Goal: Task Accomplishment & Management: Complete application form

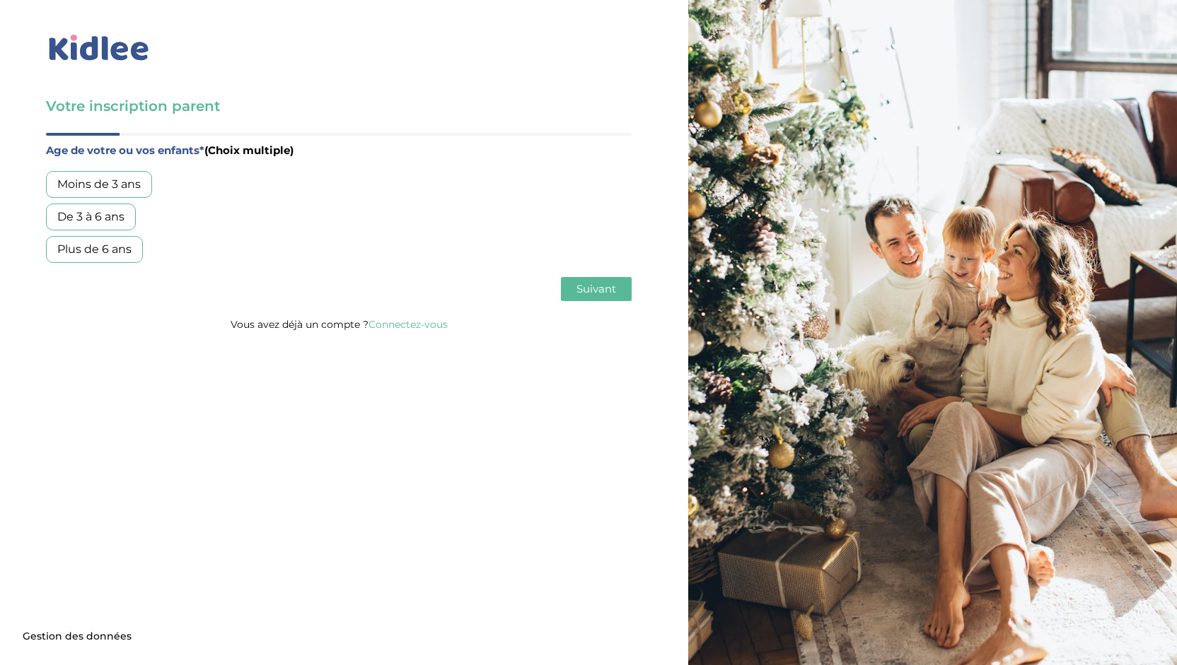
click at [98, 240] on div "Plus de 6 ans" at bounding box center [94, 249] width 97 height 27
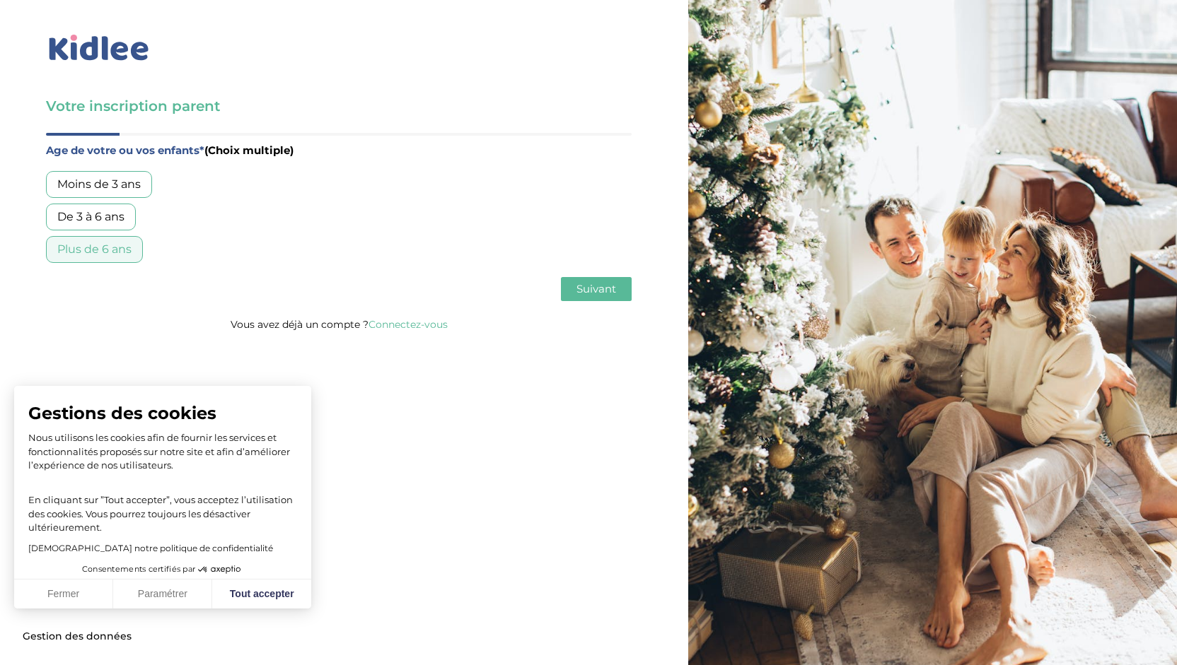
click at [595, 282] on span "Suivant" at bounding box center [596, 288] width 40 height 13
click at [98, 180] on div "Garde régulière" at bounding box center [101, 184] width 110 height 27
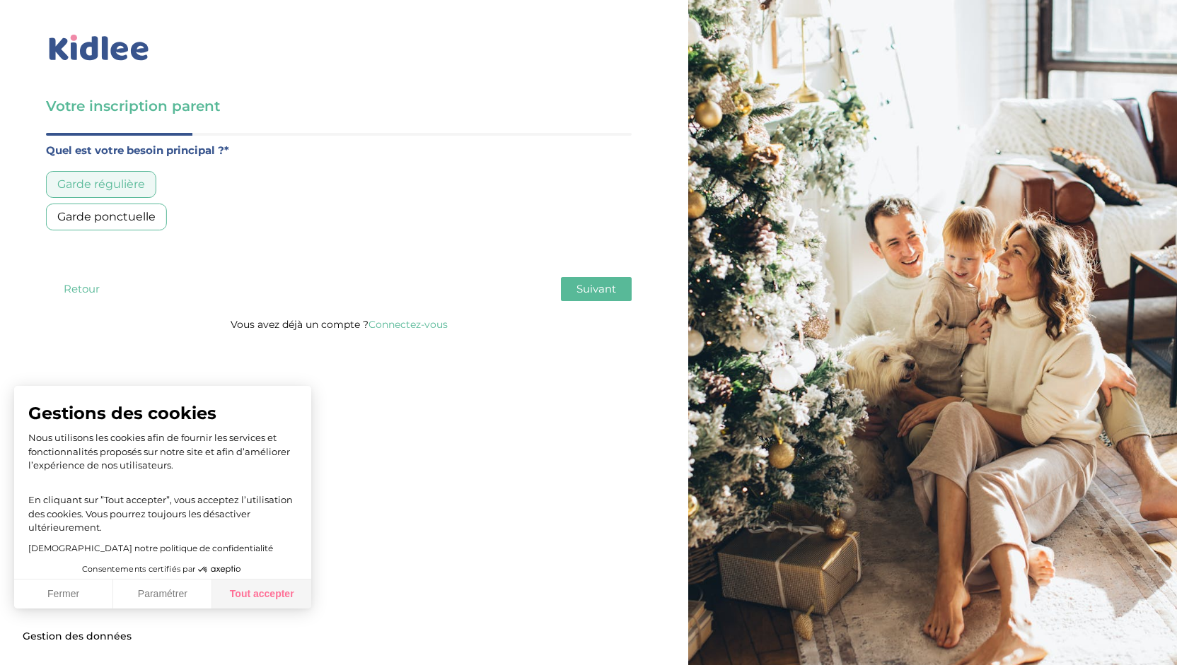
click at [253, 592] on button "Tout accepter" at bounding box center [261, 595] width 99 height 30
checkbox input "true"
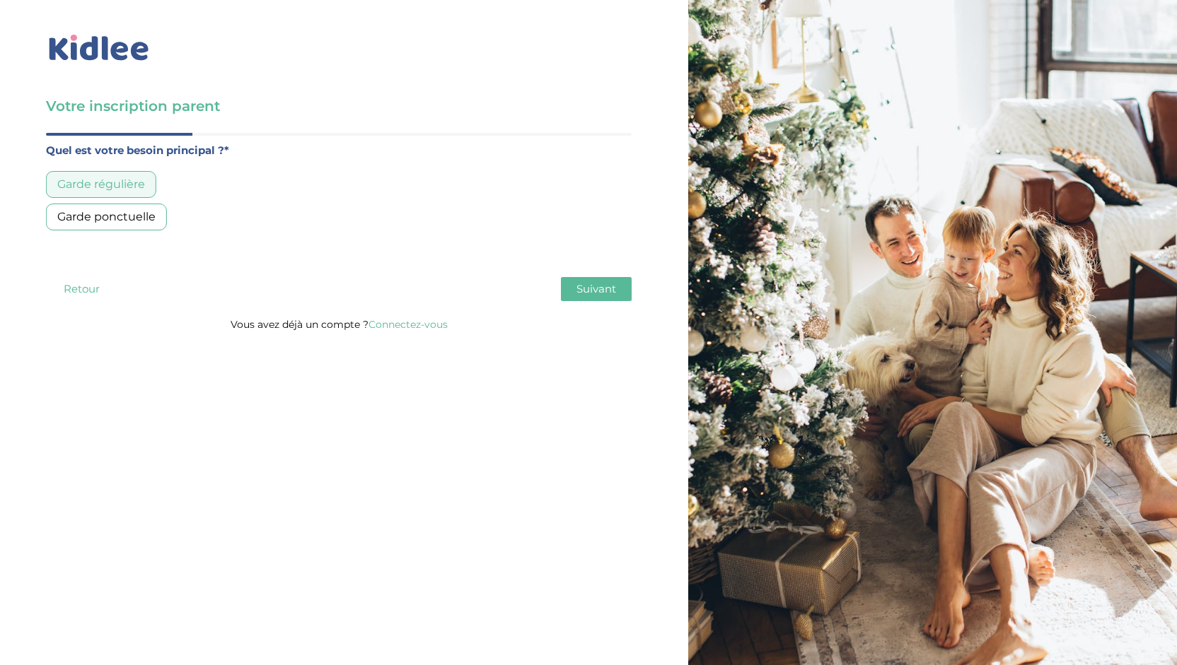
click at [603, 295] on button "Suivant" at bounding box center [596, 289] width 71 height 24
click at [126, 185] on div "Moins de 30h/mois" at bounding box center [110, 184] width 129 height 27
click at [592, 296] on button "Suivant" at bounding box center [596, 289] width 71 height 24
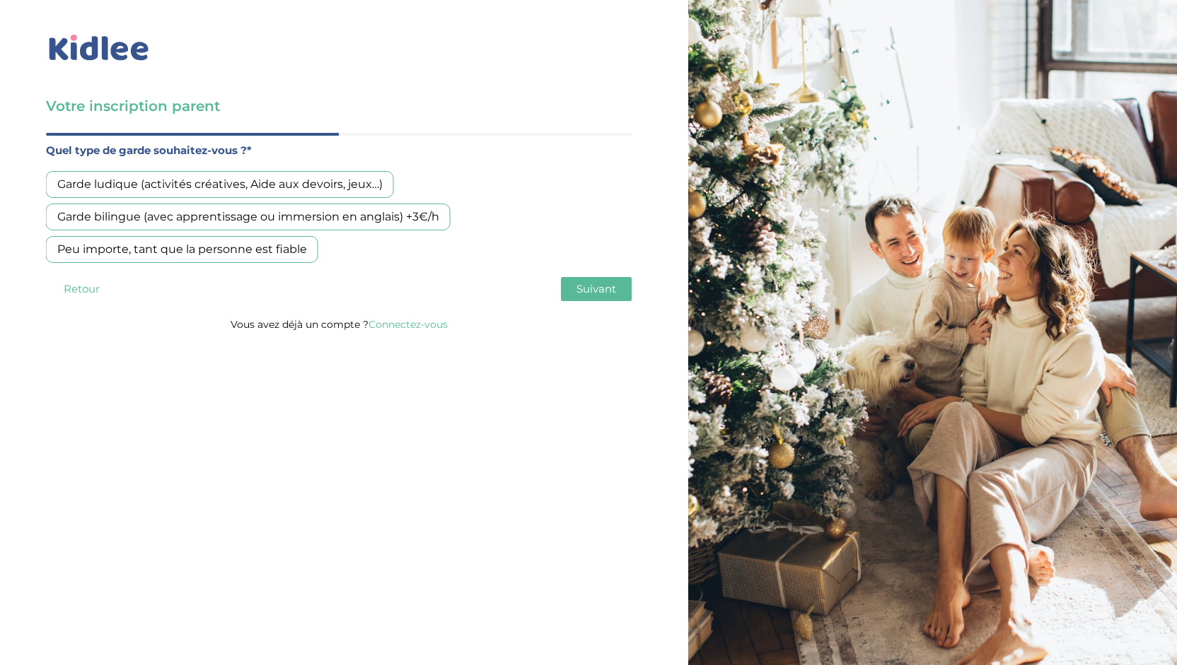
click at [322, 213] on div "Garde bilingue (avec apprentissage ou immersion en anglais) +3€/h" at bounding box center [248, 217] width 404 height 27
click at [588, 283] on span "Suivant" at bounding box center [596, 288] width 40 height 13
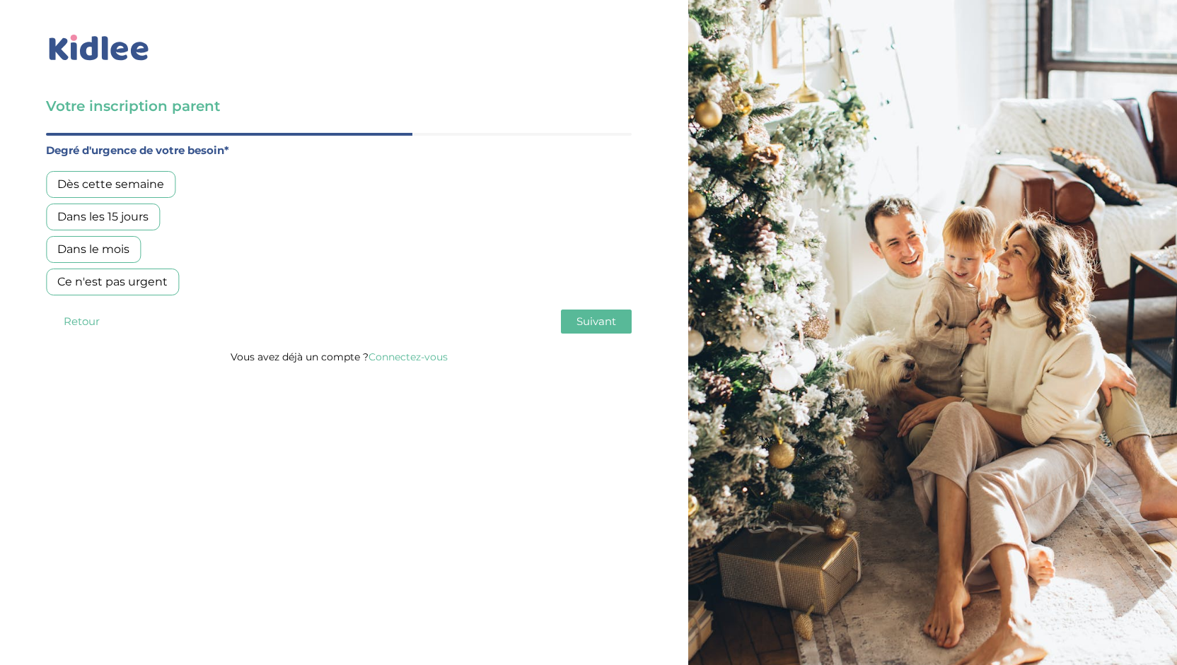
click at [123, 213] on div "Dans les 15 jours" at bounding box center [103, 217] width 114 height 27
click at [589, 317] on span "Suivant" at bounding box center [596, 321] width 40 height 13
click at [132, 218] on div "Oui, en direct ou via cercle proche" at bounding box center [153, 217] width 214 height 27
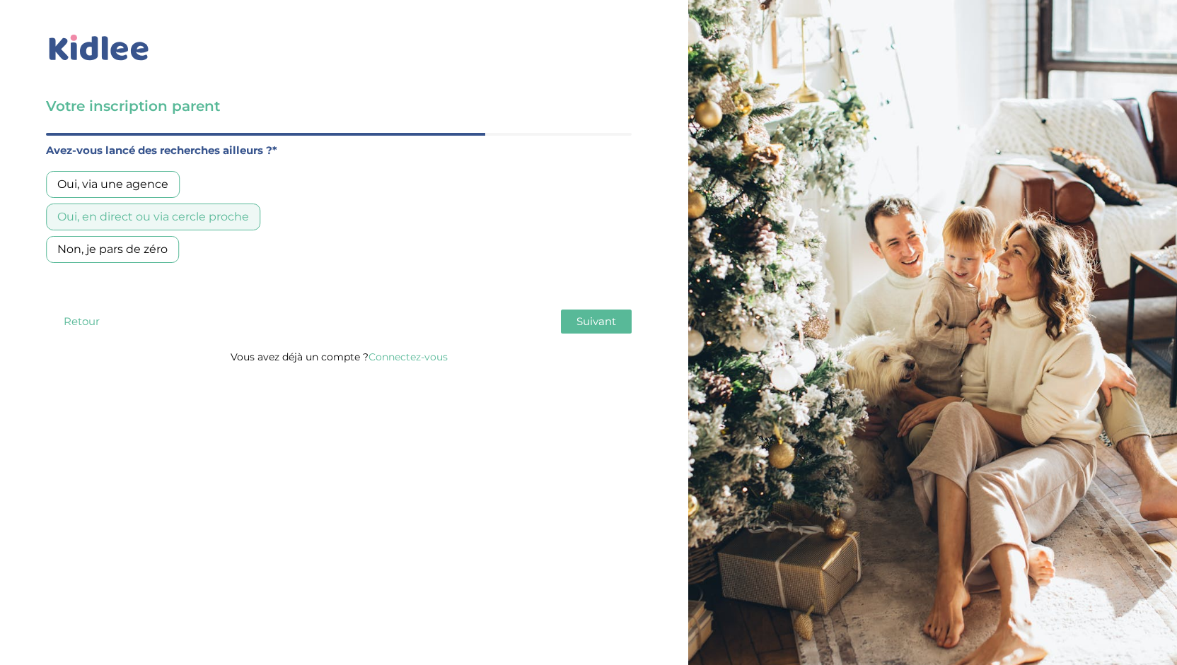
click at [600, 325] on span "Suivant" at bounding box center [596, 321] width 40 height 13
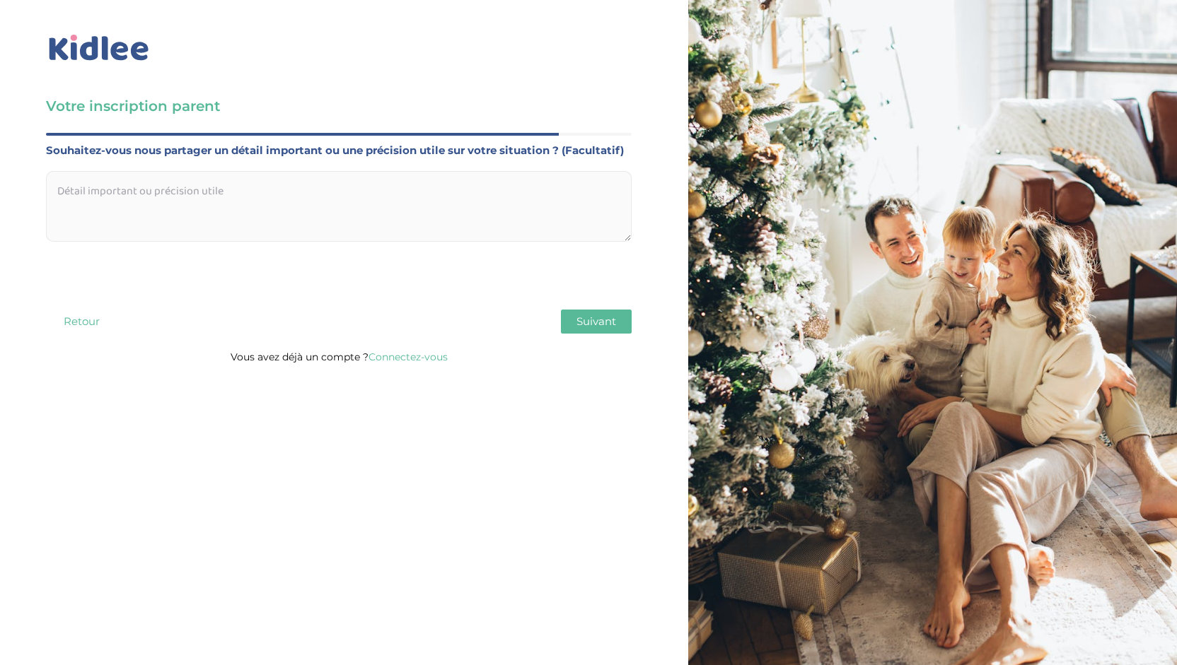
click at [327, 191] on textarea at bounding box center [338, 206] width 585 height 71
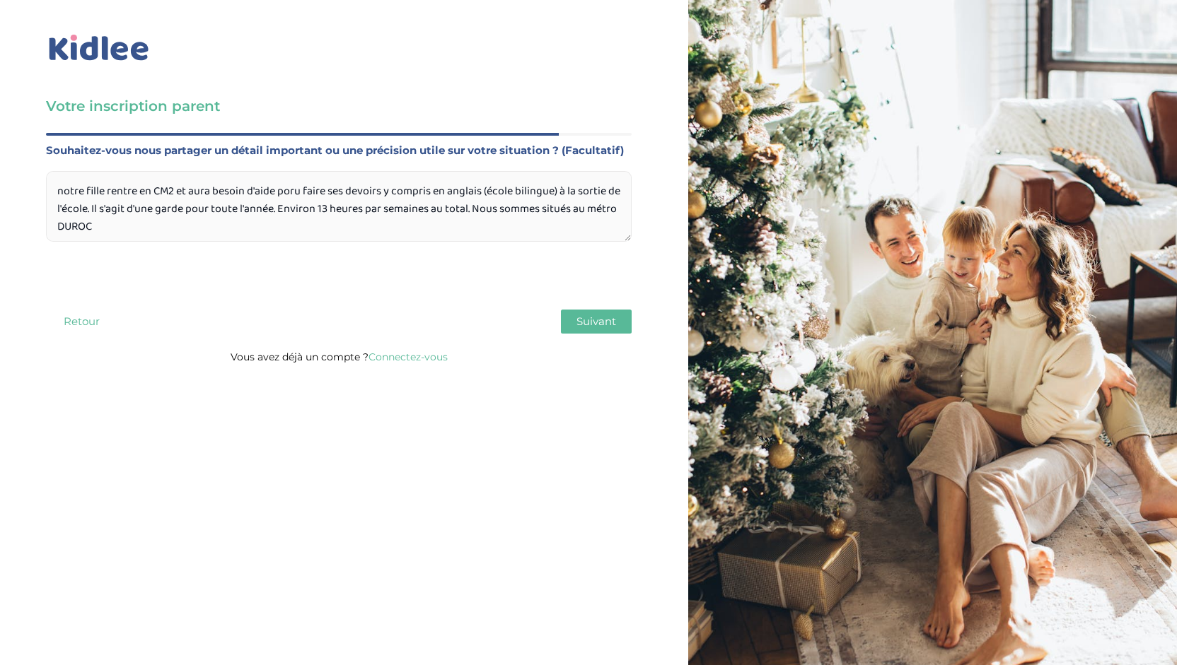
type textarea "notre fille rentre en CM2 et aura besoin d'aide poru faire ses devoirs y compri…"
click at [588, 315] on span "Suivant" at bounding box center [596, 321] width 40 height 13
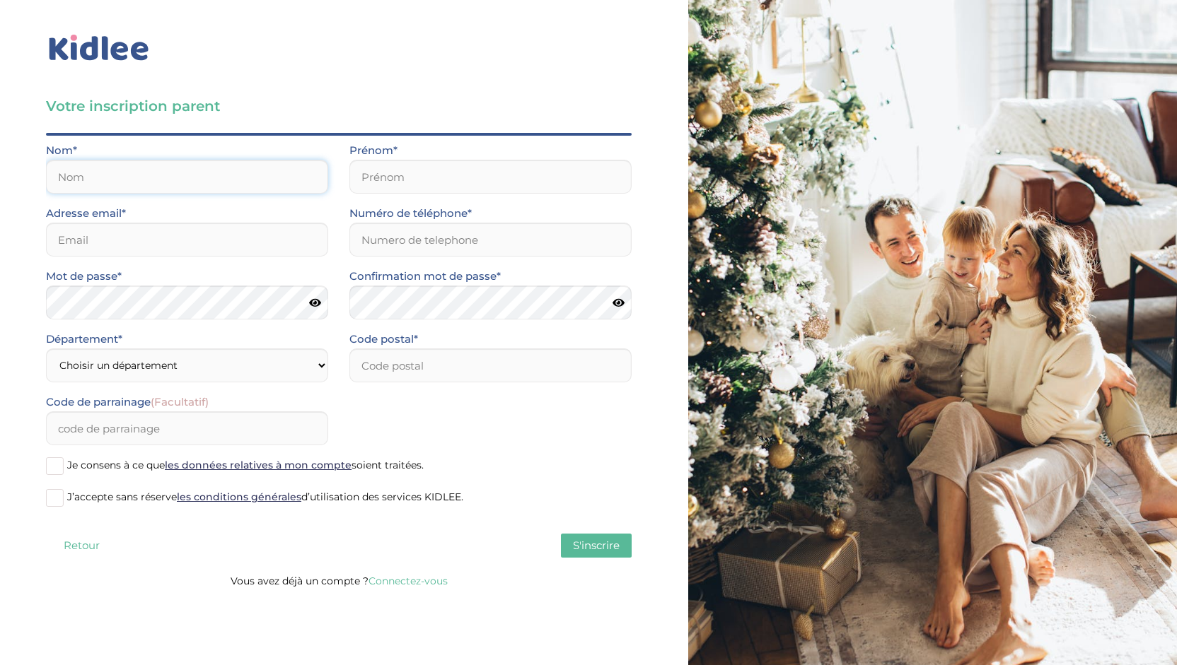
click at [232, 184] on input "text" at bounding box center [187, 177] width 282 height 34
type input "MARY"
type input "Dominique"
click at [129, 244] on input "email" at bounding box center [187, 240] width 282 height 34
type input "dommary@gmail.com"
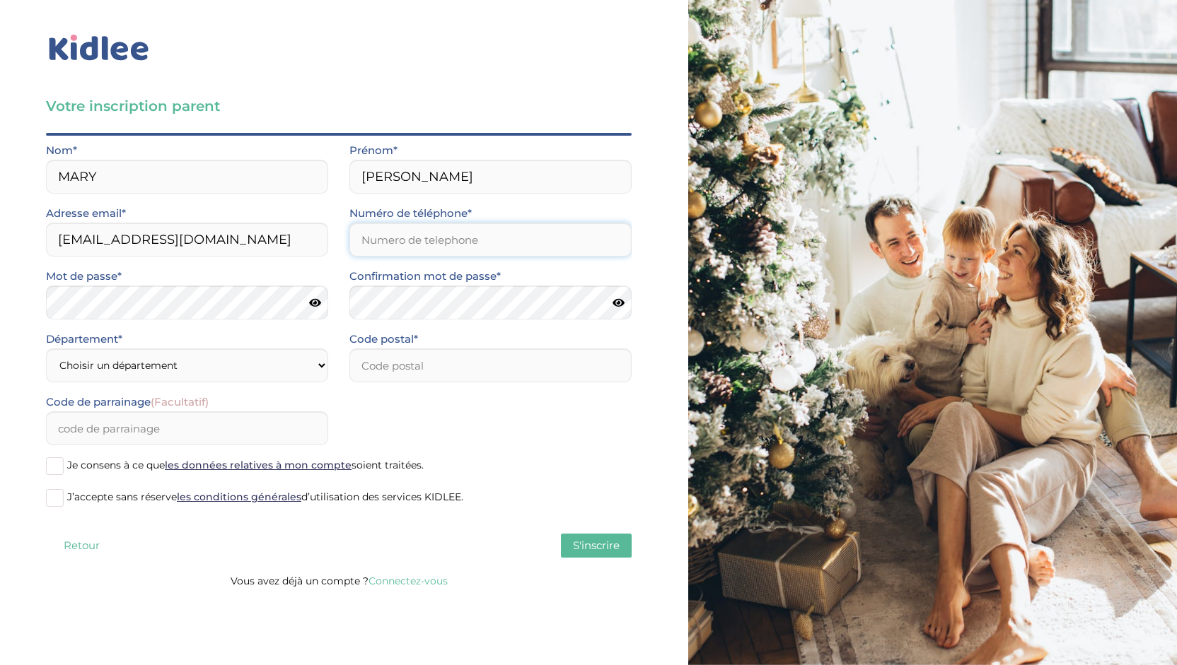
type input "0673847504"
type input "75007"
click at [266, 365] on select "Choisir un département Paris (75) Hauts-de-Seine (92) Yvelines (78) Val-de-Marn…" at bounding box center [187, 366] width 282 height 34
select select "75"
click at [46, 349] on select "Choisir un département Paris (75) Hauts-de-Seine (92) Yvelines (78) Val-de-Marn…" at bounding box center [187, 366] width 282 height 34
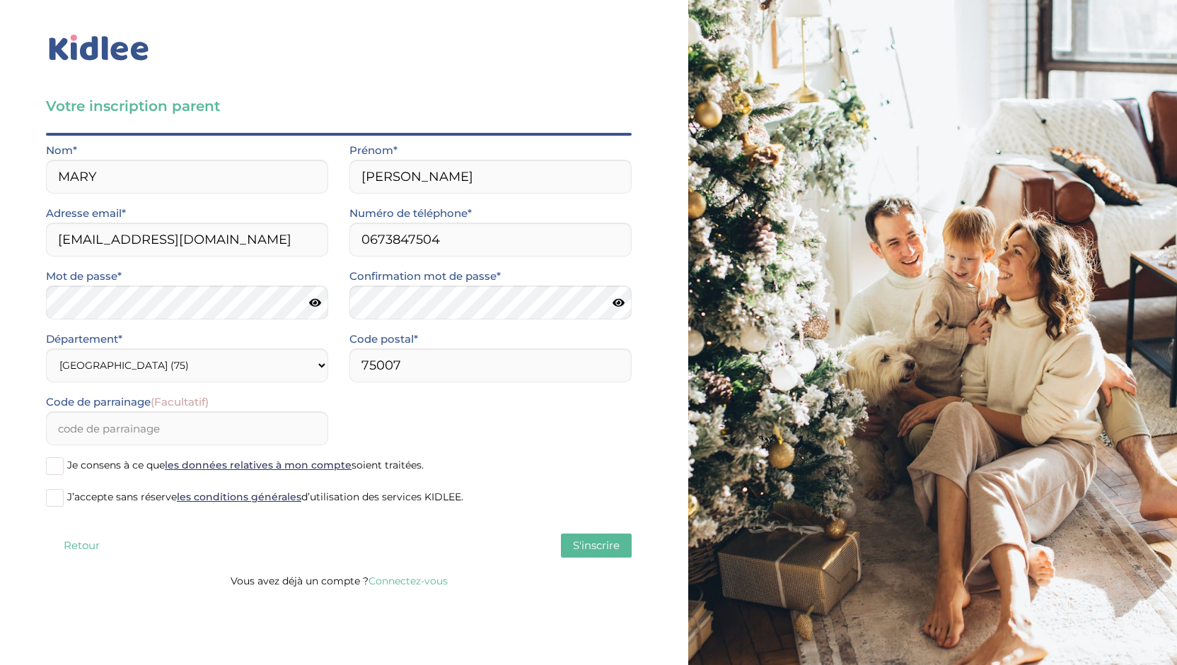
click at [55, 463] on span at bounding box center [55, 466] width 18 height 18
click at [0, 0] on input "Je consens à ce que les données relatives à mon compte soient traitées." at bounding box center [0, 0] width 0 height 0
click at [54, 501] on span at bounding box center [55, 498] width 18 height 18
click at [0, 0] on input "J’accepte sans réserve les conditions générales d’utilisation des services KIDL…" at bounding box center [0, 0] width 0 height 0
click at [595, 544] on span "S'inscrire" at bounding box center [596, 545] width 47 height 13
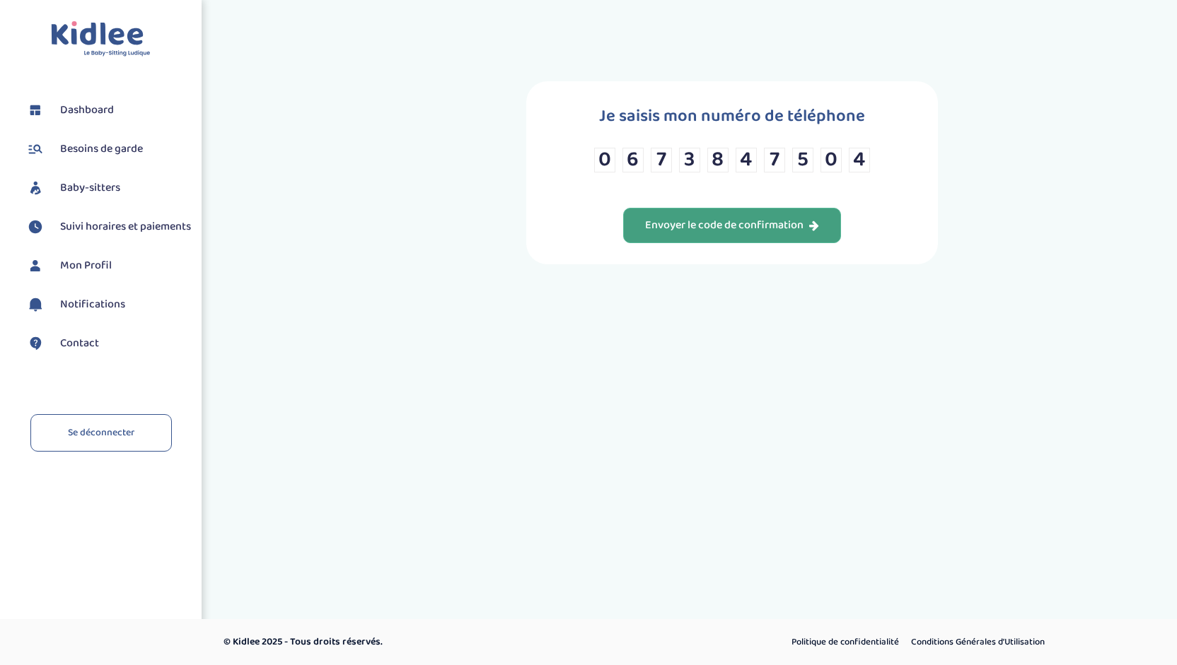
click at [708, 228] on div "Envoyer le code de confirmation" at bounding box center [732, 226] width 174 height 16
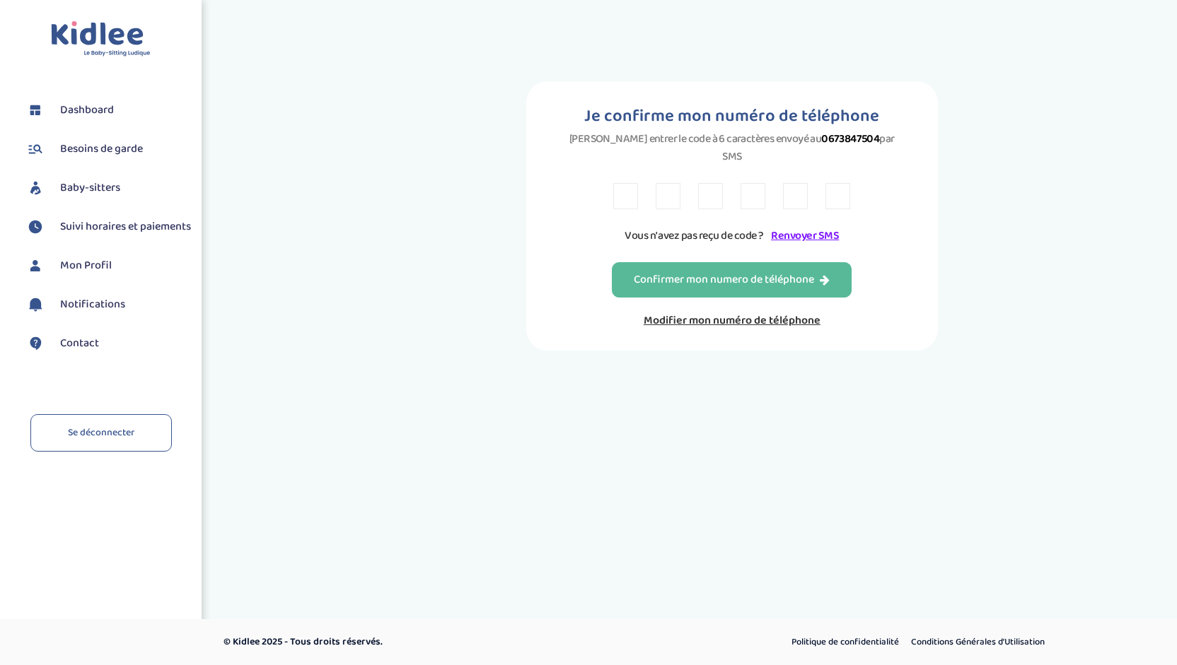
click at [621, 185] on input "text" at bounding box center [625, 196] width 25 height 26
type input "Z"
type input "V"
type input "Z"
type input "7"
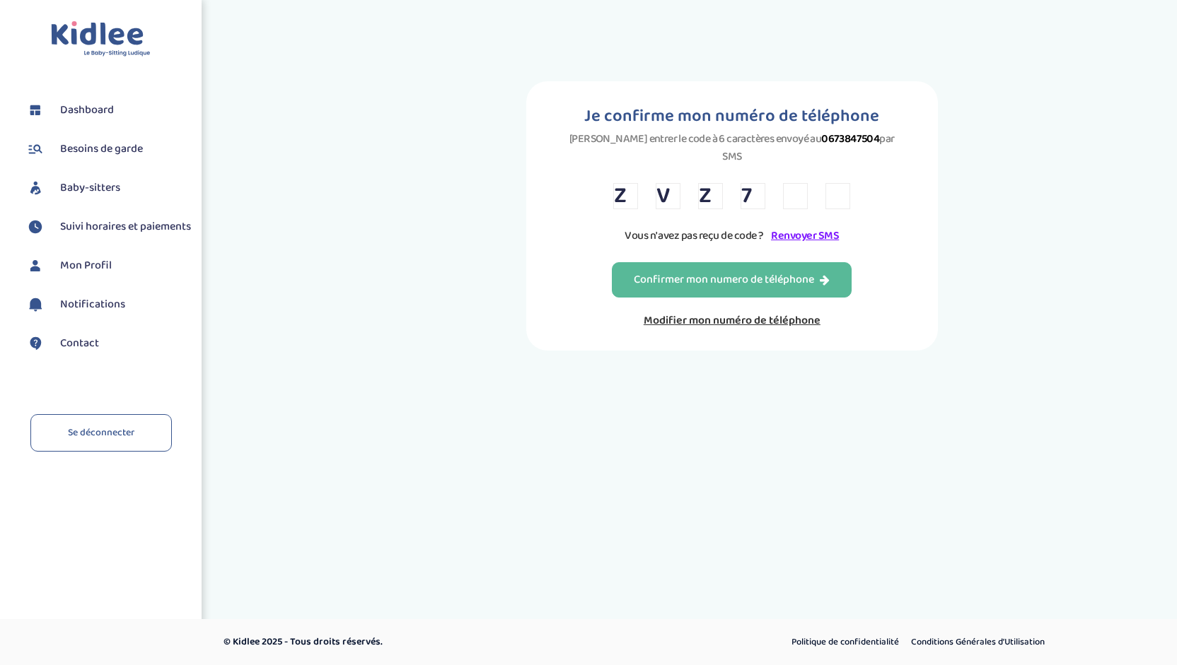
type input "2"
type input "V"
click at [722, 272] on div "Confirmer mon numero de téléphone" at bounding box center [732, 280] width 196 height 16
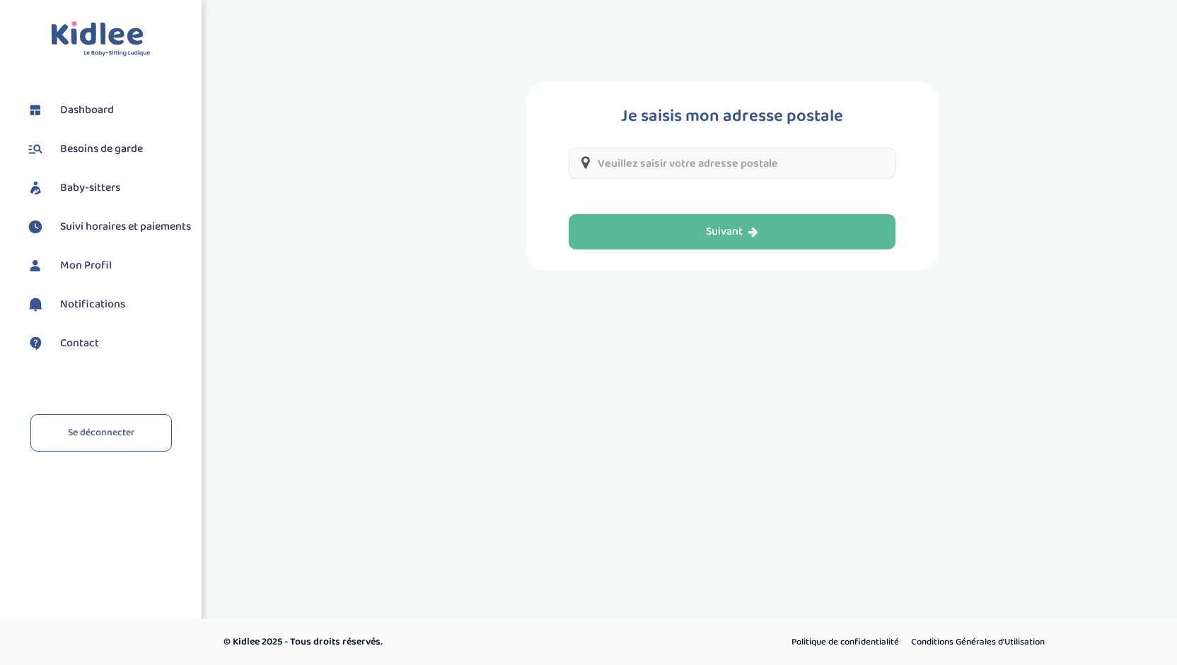
click at [702, 165] on input "text" at bounding box center [731, 163] width 327 height 31
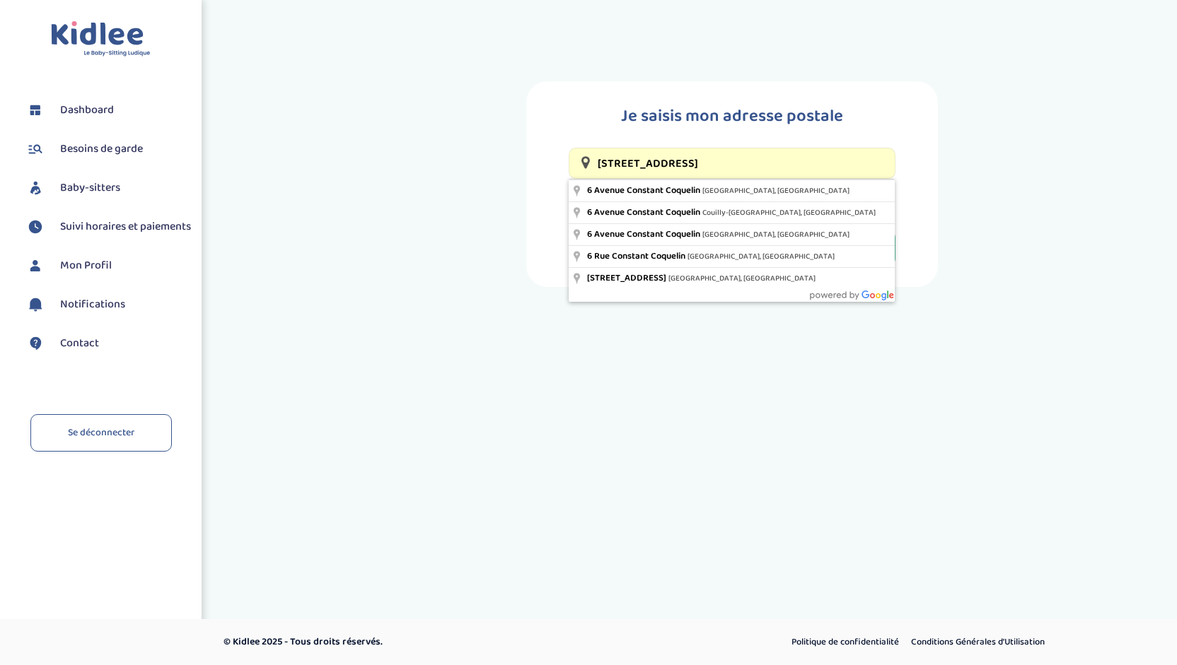
click at [775, 165] on input "6 Avenue Constant Coquelin" at bounding box center [731, 163] width 327 height 31
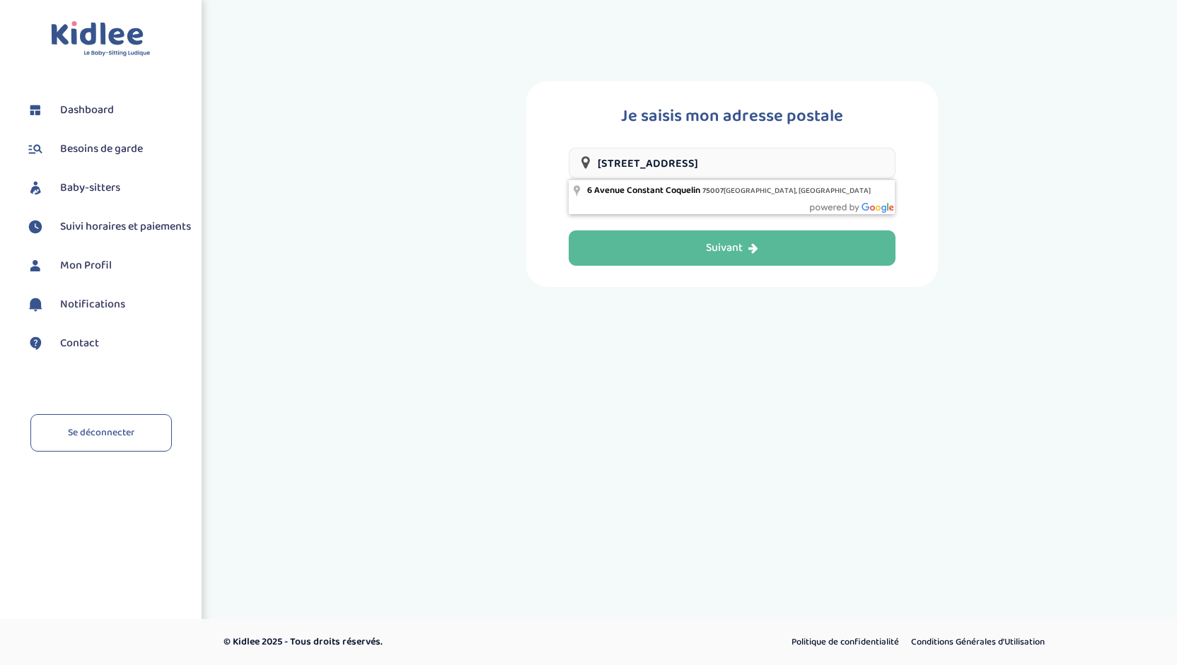
click at [611, 163] on input "6 Avenue Constant Coquelin 75007" at bounding box center [731, 163] width 327 height 31
click at [980, 218] on div "Je saisis mon adresse postale Avenue Constant Coquelin 75007 Cette adresse est …" at bounding box center [732, 184] width 686 height 206
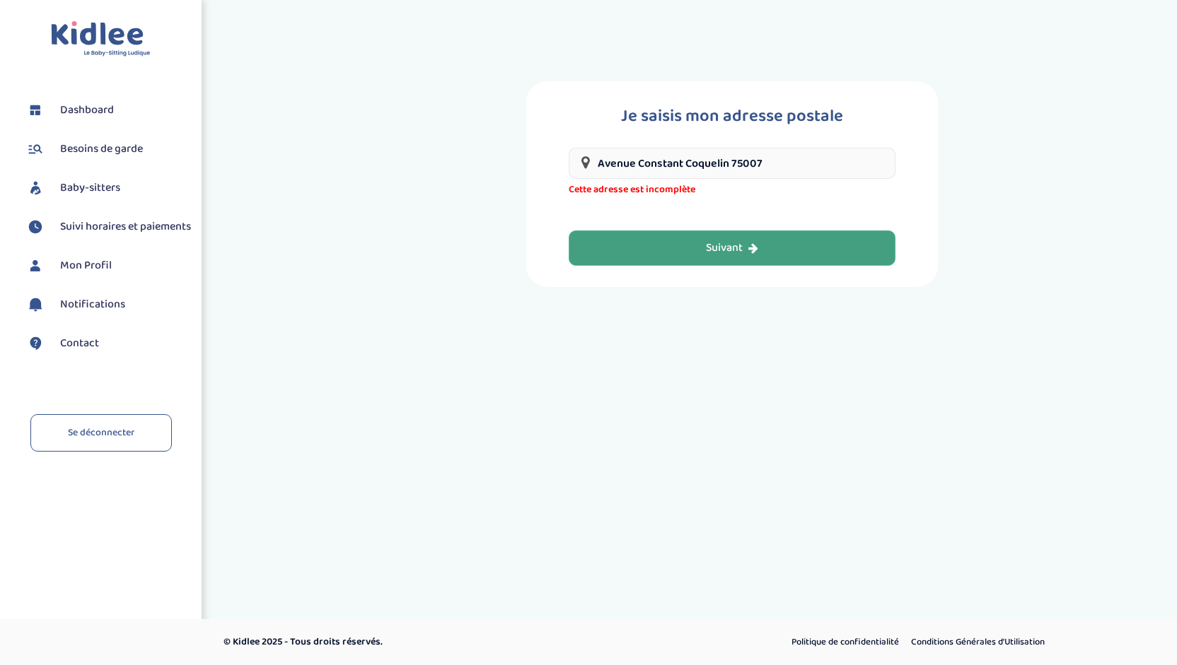
click at [725, 244] on div "Suivant" at bounding box center [732, 248] width 52 height 16
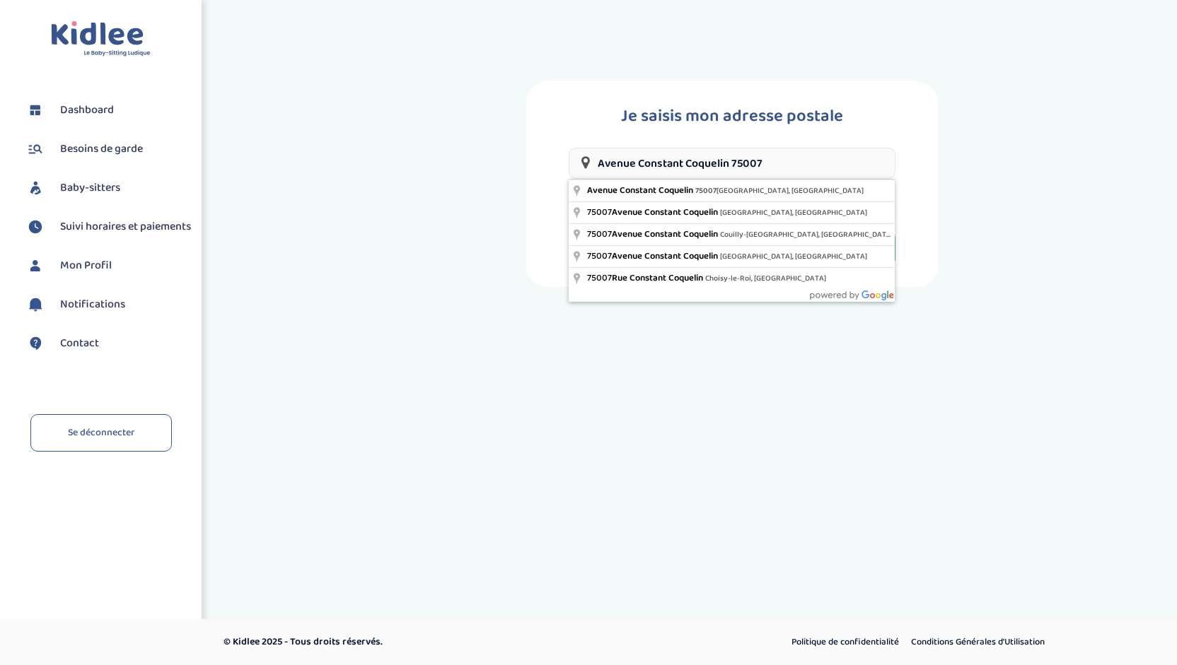
click at [595, 161] on input "Avenue Constant Coquelin 75007" at bounding box center [731, 163] width 327 height 31
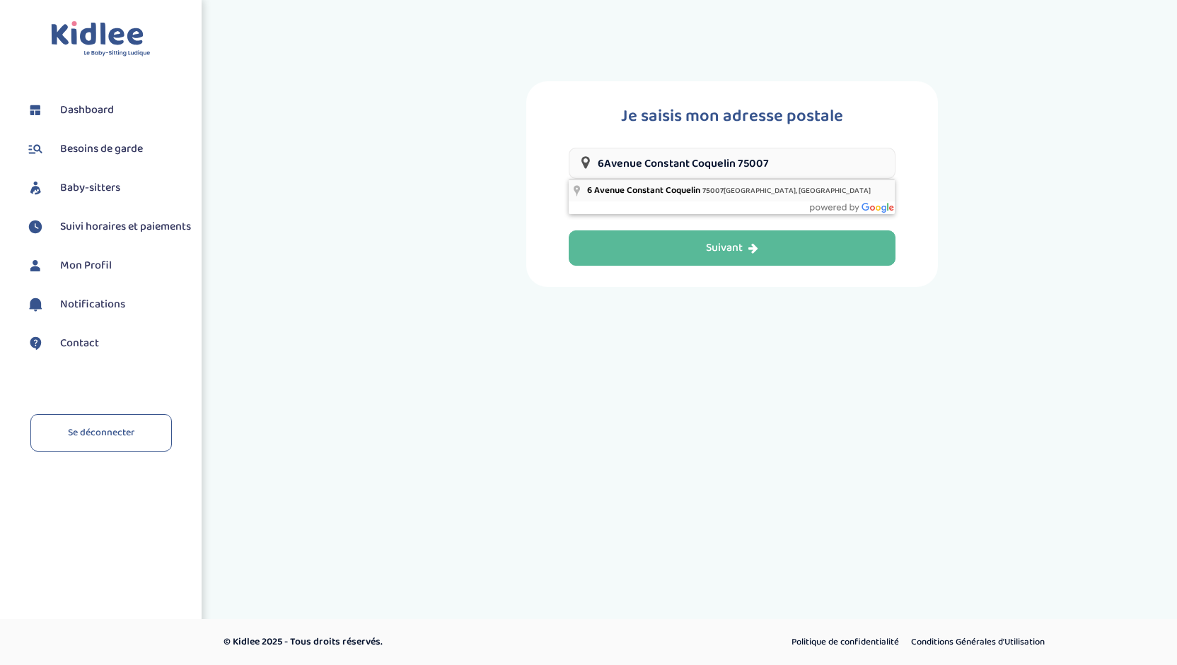
type input "6 Avenue Constant Coquelin, 75007 Paris, France"
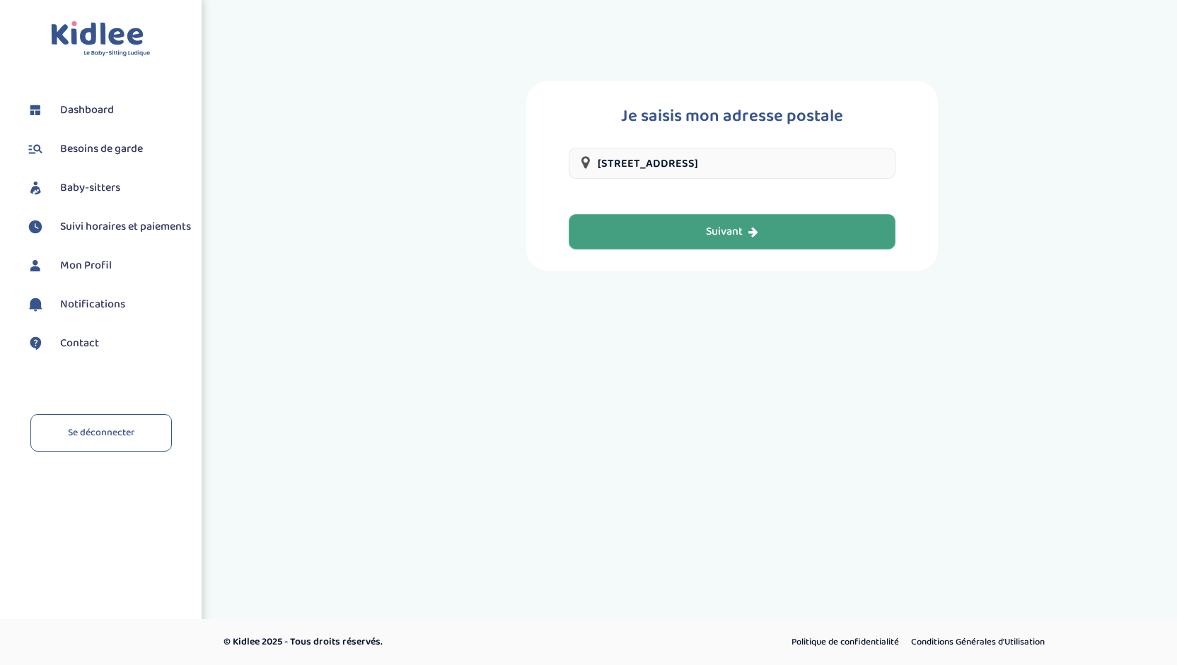
click at [740, 224] on div "Suivant" at bounding box center [732, 232] width 52 height 16
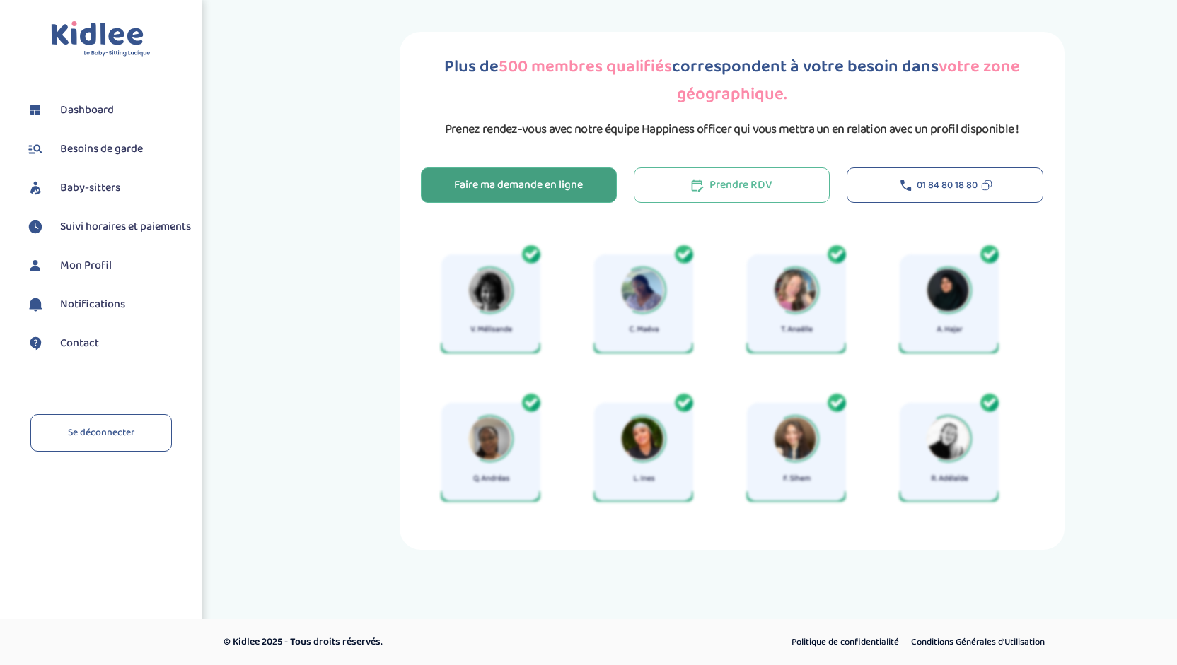
click at [580, 189] on div "Faire ma demande en ligne" at bounding box center [518, 185] width 129 height 16
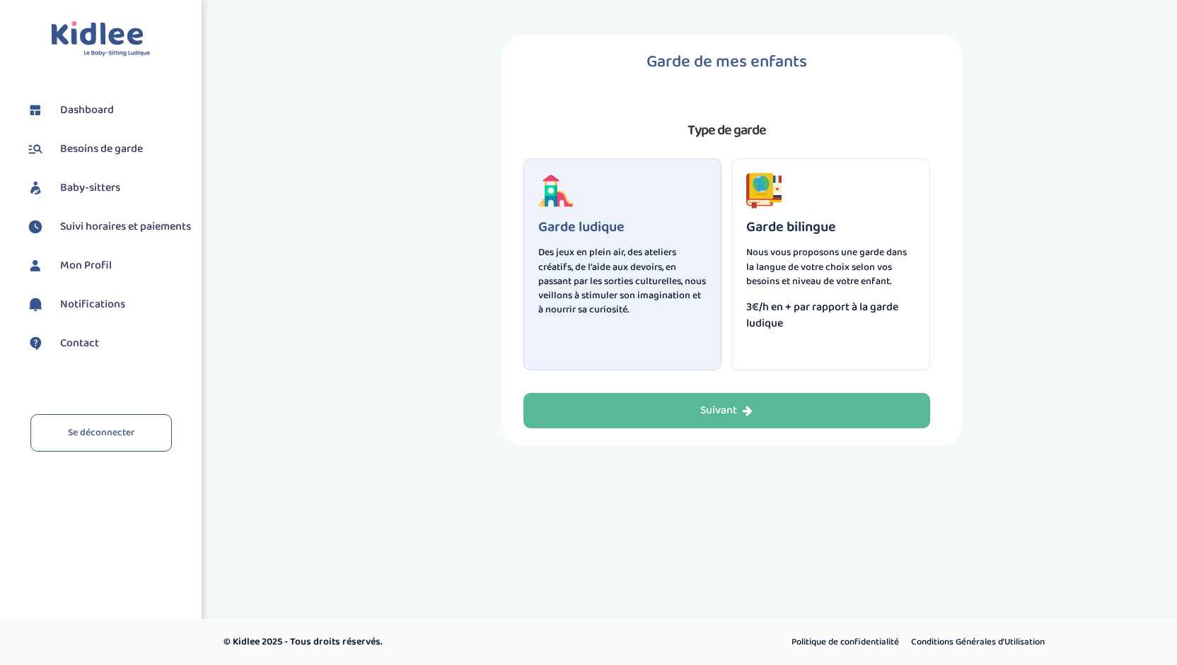
click at [696, 339] on div "Garde ludique Des jeux en plein air, des ateliers créatifs, de l'aide aux devoi…" at bounding box center [622, 264] width 199 height 212
click at [798, 329] on span "3€/h en + par rapport à la garde ludique" at bounding box center [830, 315] width 169 height 33
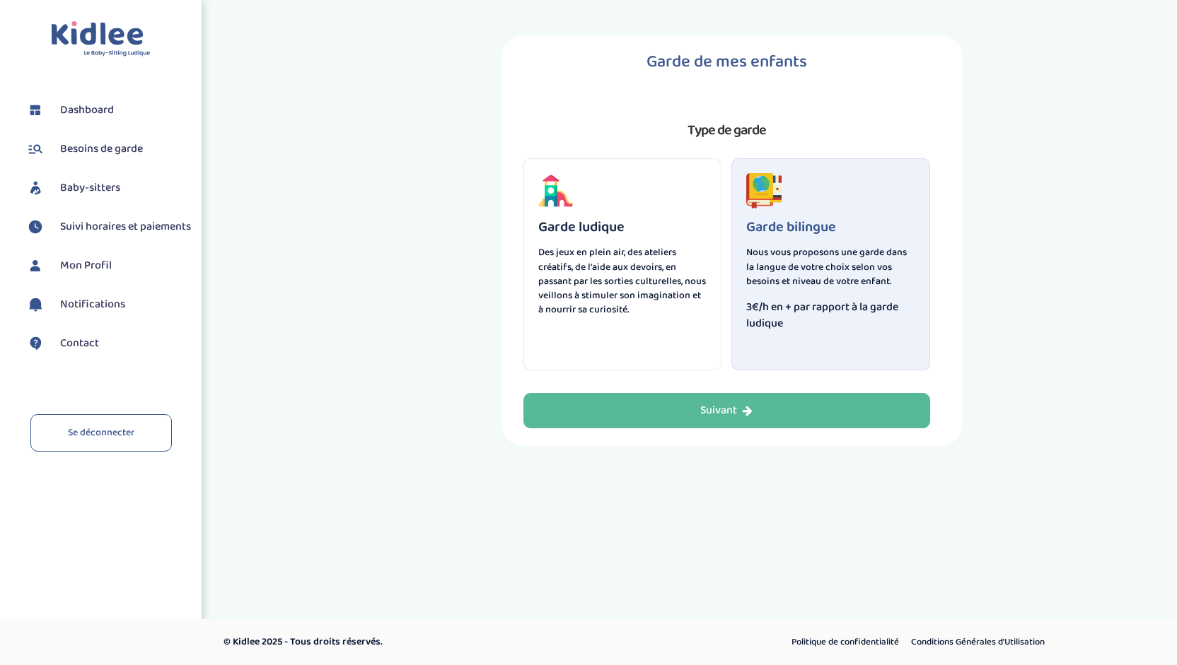
click at [673, 316] on p "Des jeux en plein air, des ateliers créatifs, de l'aide aux devoirs, en passant…" at bounding box center [622, 280] width 169 height 71
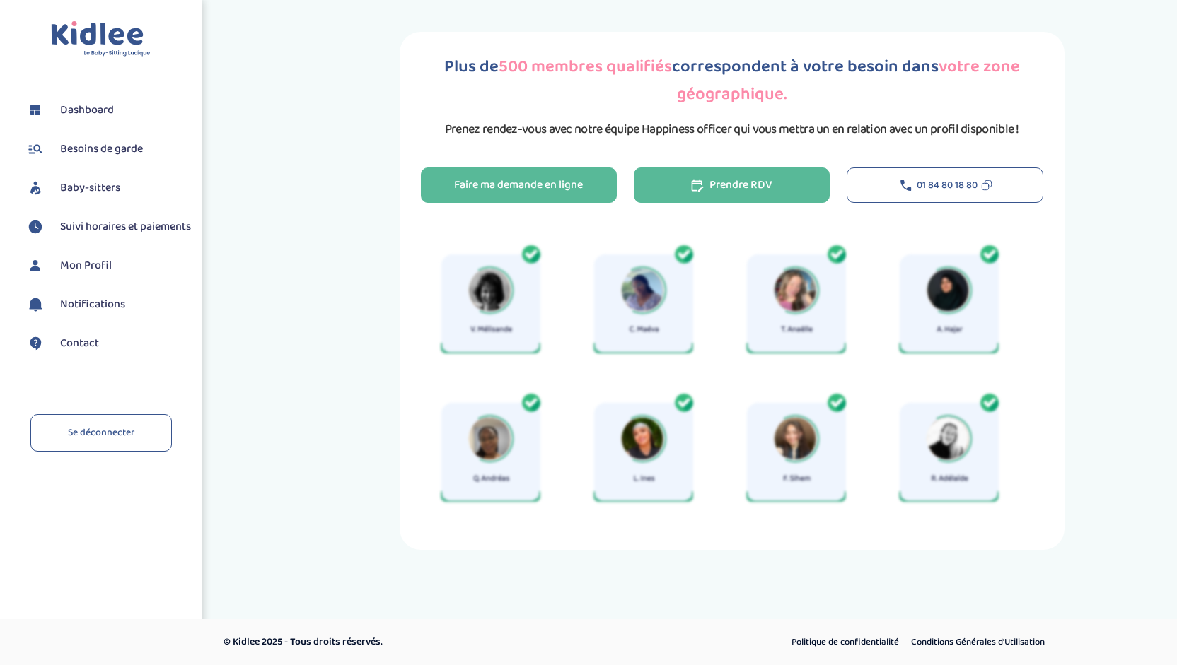
click at [790, 187] on button "Prendre RDV" at bounding box center [732, 185] width 196 height 35
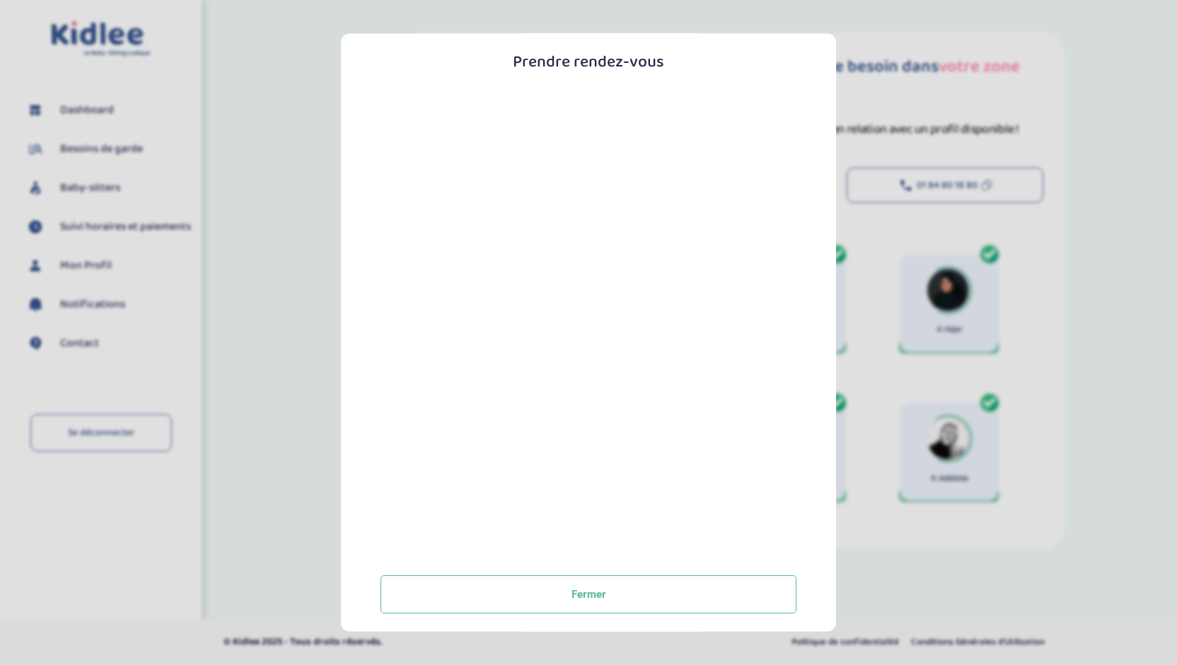
scroll to position [119, 0]
click at [595, 588] on button "Fermer" at bounding box center [588, 591] width 416 height 38
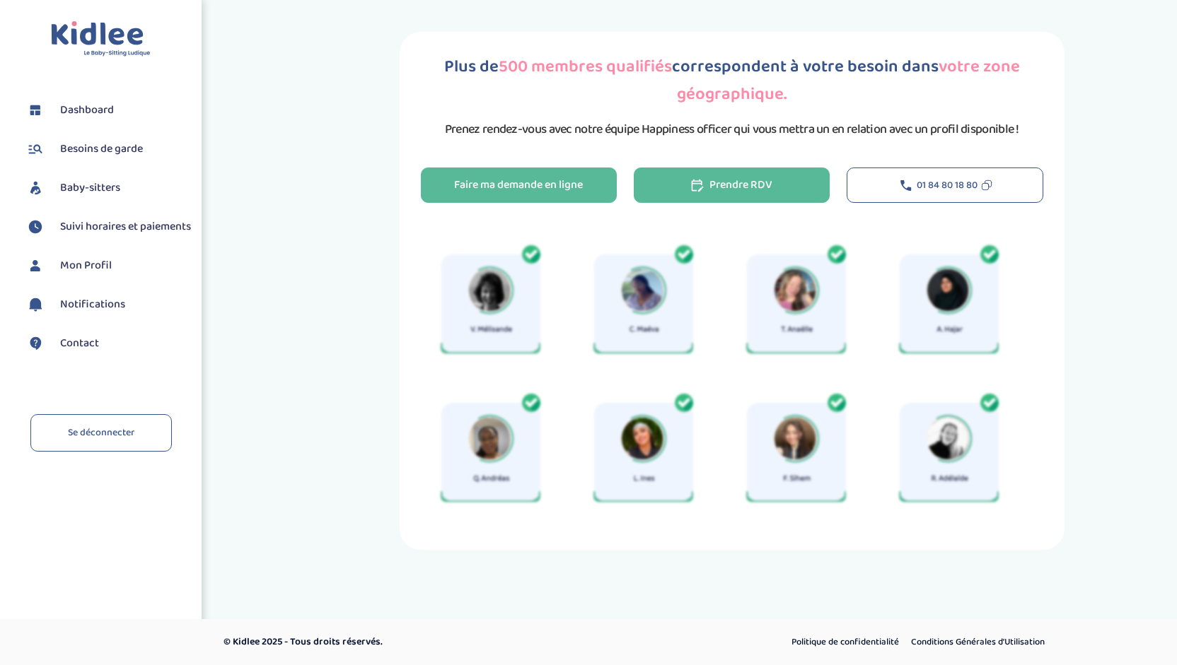
click at [790, 187] on button "Prendre RDV" at bounding box center [732, 185] width 196 height 35
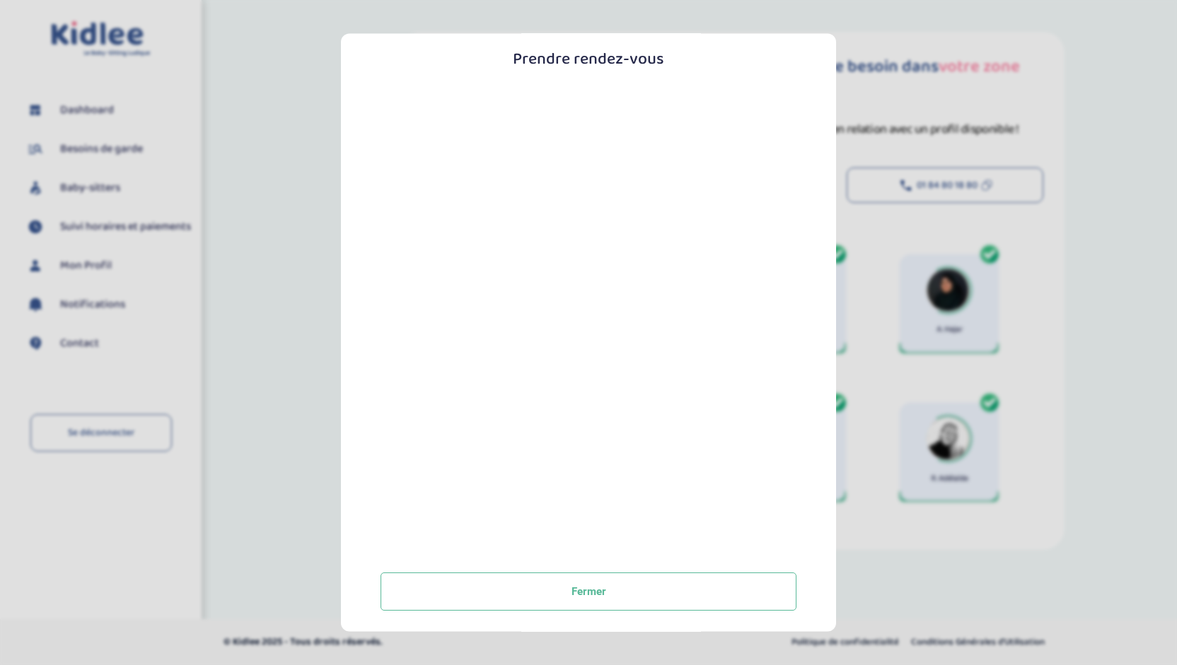
click at [370, 358] on div "Prendre rendez-vous [GEOGRAPHIC_DATA]" at bounding box center [588, 279] width 450 height 661
